Goal: Transaction & Acquisition: Purchase product/service

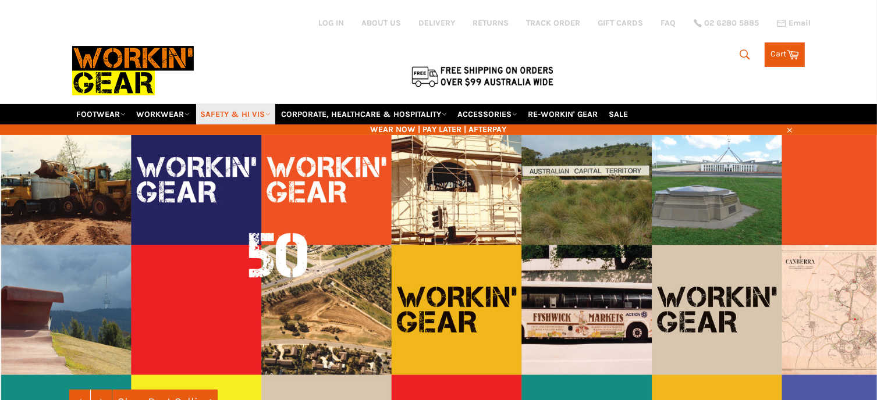
click at [234, 104] on link "SAFETY & HI VIS" at bounding box center [235, 114] width 79 height 20
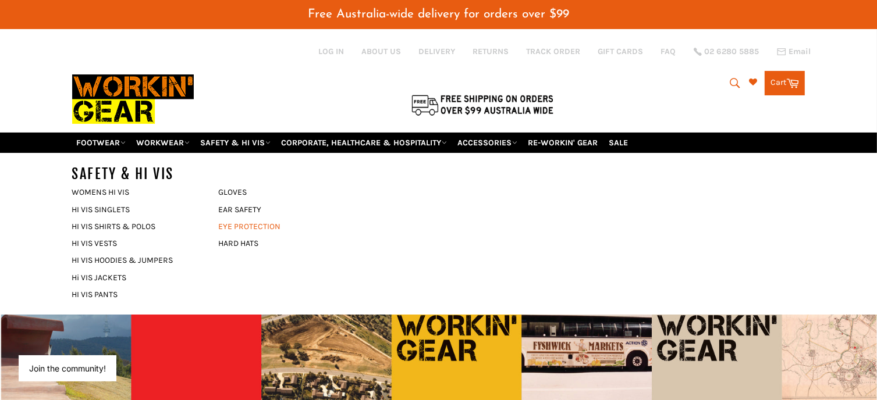
click at [237, 218] on link "EYE PROTECTION" at bounding box center [283, 226] width 141 height 17
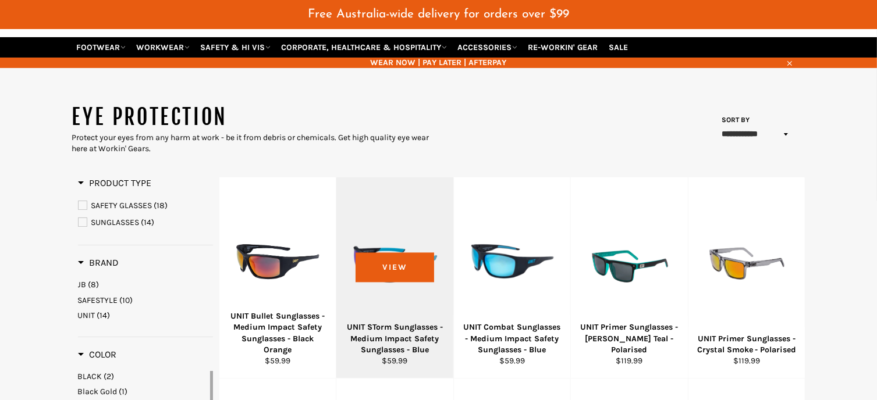
scroll to position [116, 0]
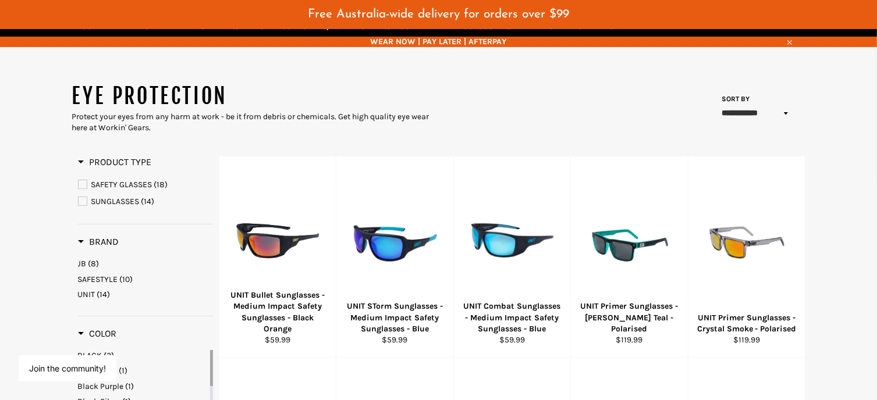
click at [81, 180] on span "SAFETY GLASSES" at bounding box center [83, 184] width 8 height 8
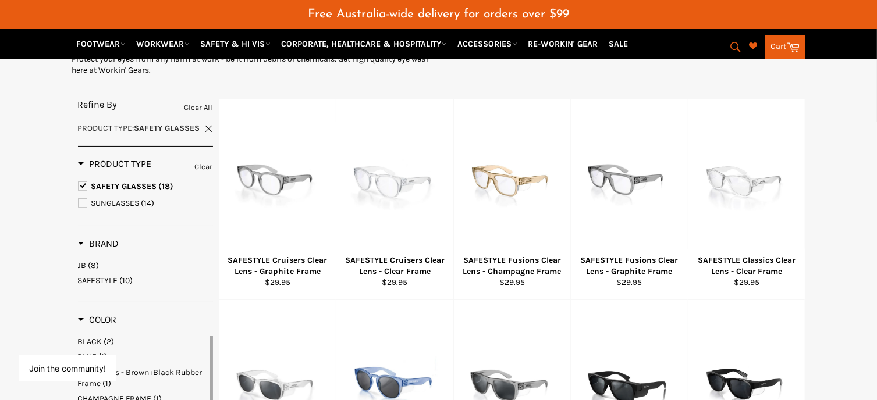
scroll to position [174, 0]
click at [80, 198] on span "SUNGLASSES" at bounding box center [83, 202] width 8 height 8
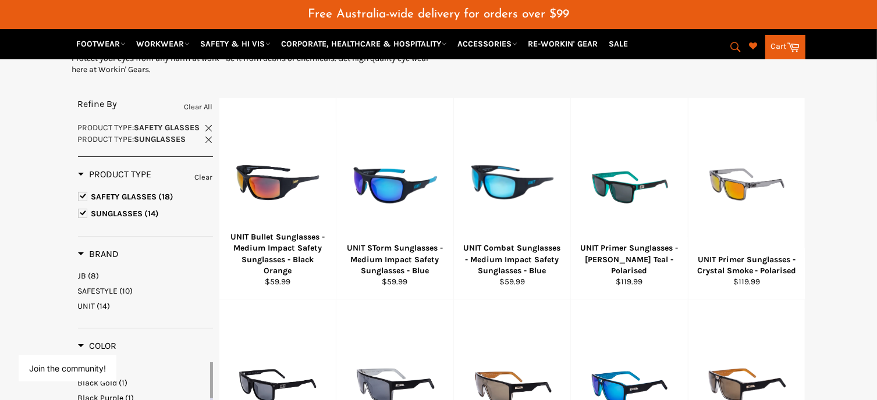
click at [200, 171] on link "Clear" at bounding box center [204, 177] width 18 height 13
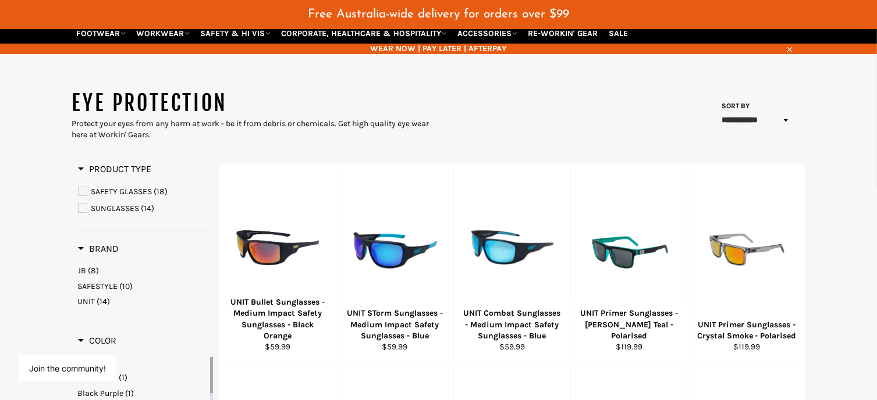
scroll to position [116, 0]
